Goal: Information Seeking & Learning: Learn about a topic

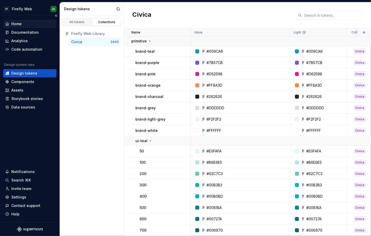
click at [20, 22] on div "Home" at bounding box center [16, 23] width 10 height 5
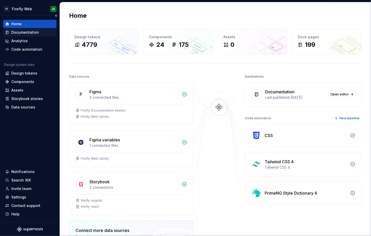
click at [24, 30] on div "Documentation" at bounding box center [24, 32] width 27 height 5
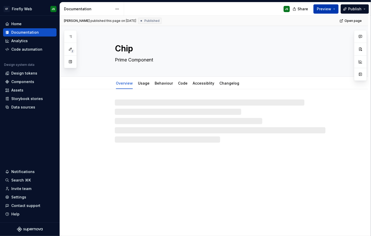
click at [323, 12] on button "Preview" at bounding box center [325, 8] width 25 height 9
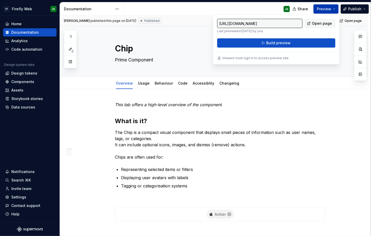
click at [316, 23] on span "Open page" at bounding box center [322, 23] width 20 height 5
type textarea "*"
